Goal: Check status: Check status

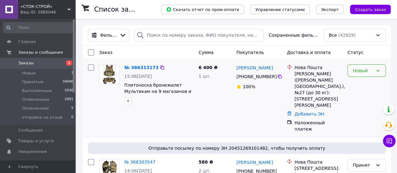
click at [376, 71] on icon at bounding box center [378, 70] width 5 height 5
click at [362, 86] on li "Принят" at bounding box center [367, 84] width 38 height 11
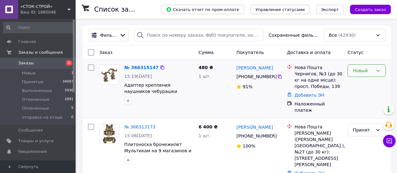
click at [373, 75] on div "Новый" at bounding box center [367, 70] width 38 height 13
click at [363, 85] on li "Принят" at bounding box center [367, 84] width 38 height 11
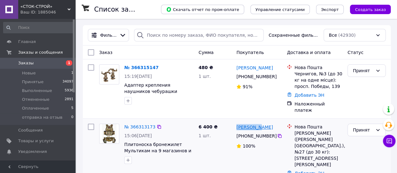
drag, startPoint x: 266, startPoint y: 122, endPoint x: 237, endPoint y: 122, distance: 29.5
click at [237, 123] on div "[PERSON_NAME]" at bounding box center [259, 127] width 47 height 8
copy link "[PERSON_NAME]"
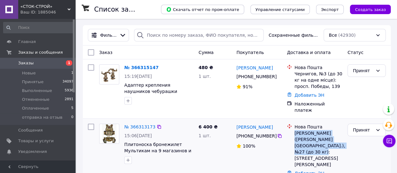
drag, startPoint x: 310, startPoint y: 144, endPoint x: 294, endPoint y: 129, distance: 22.0
click at [294, 129] on div "Нова Пошта [PERSON_NAME] ([PERSON_NAME][GEOGRAPHIC_DATA].), №27 (до 30 кг): [ST…" at bounding box center [318, 146] width 51 height 44
copy div "[PERSON_NAME] ([PERSON_NAME][GEOGRAPHIC_DATA].), №27 (до 30 кг): [STREET_ADDRES…"
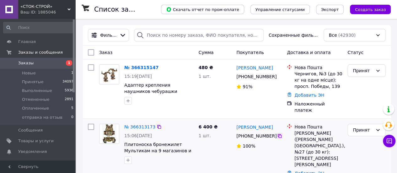
click at [277, 133] on icon at bounding box center [279, 135] width 5 height 5
drag, startPoint x: 281, startPoint y: 69, endPoint x: 236, endPoint y: 68, distance: 45.5
click at [236, 68] on div "[PERSON_NAME]" at bounding box center [259, 68] width 47 height 8
copy link "[PERSON_NAME]"
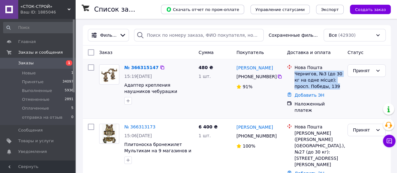
drag, startPoint x: 324, startPoint y: 87, endPoint x: 293, endPoint y: 73, distance: 34.2
click at [293, 73] on div "Нова Пошта Чернигов, №3 (до 30 кг на одне місце): просп. Победы, 139" at bounding box center [318, 76] width 51 height 25
copy div "Чернигов, №3 (до 30 кг на одне місце): просп. Победы, 139"
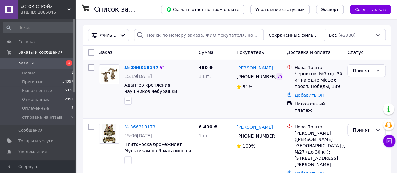
click at [277, 74] on div at bounding box center [280, 76] width 6 height 6
click at [277, 77] on icon at bounding box center [279, 76] width 5 height 5
click at [310, 98] on link "Добавить ЭН" at bounding box center [310, 95] width 30 height 5
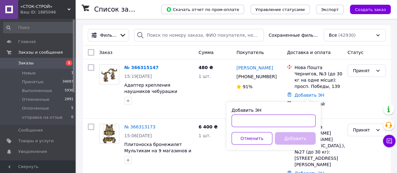
click at [240, 122] on input "Добавить ЭН" at bounding box center [274, 121] width 84 height 13
paste input "20451269133986"
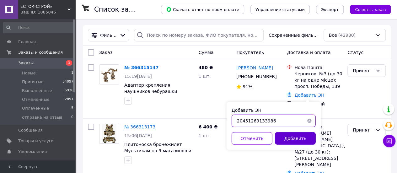
type input "20451269133986"
click at [288, 135] on button "Добавить" at bounding box center [295, 138] width 41 height 13
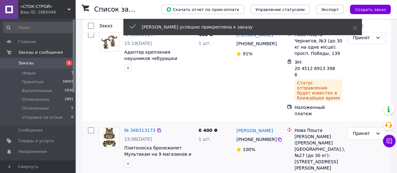
scroll to position [63, 0]
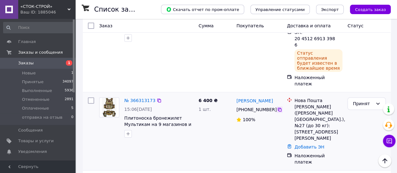
click at [277, 107] on icon at bounding box center [279, 109] width 5 height 5
click at [310, 144] on link "Добавить ЭН" at bounding box center [310, 146] width 30 height 5
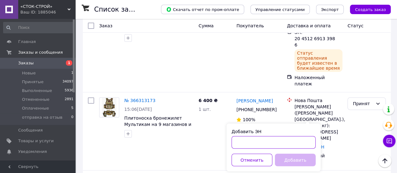
click at [278, 140] on input "Добавить ЭН" at bounding box center [274, 142] width 84 height 13
paste input "20451269134436"
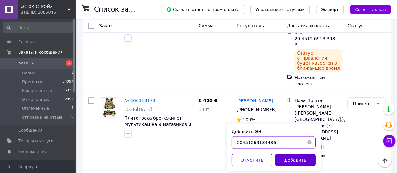
type input "20451269134436"
click at [292, 159] on button "Добавить" at bounding box center [295, 160] width 41 height 13
